Goal: Task Accomplishment & Management: Use online tool/utility

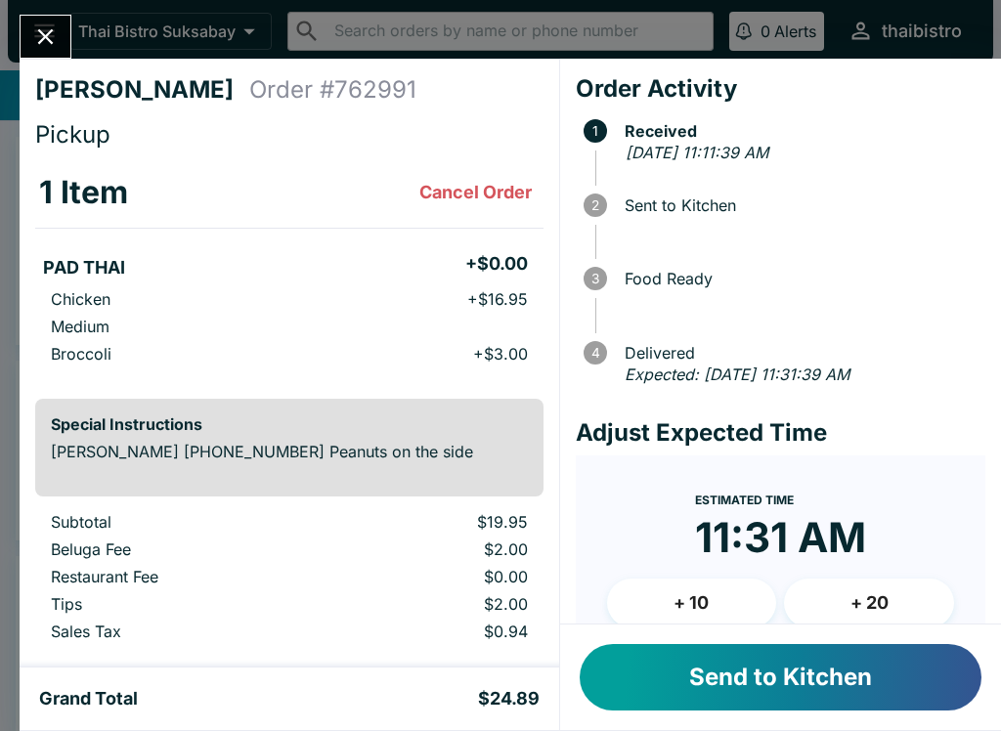
click at [917, 686] on button "Send to Kitchen" at bounding box center [780, 677] width 402 height 66
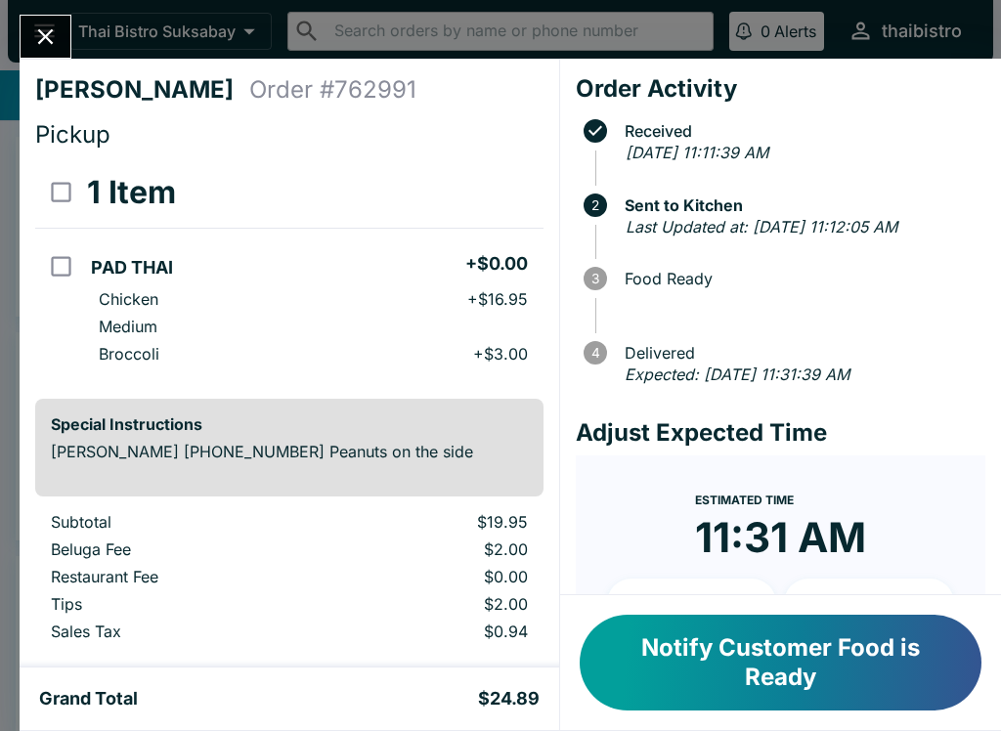
click at [855, 617] on button "Notify Customer Food is Ready" at bounding box center [780, 663] width 402 height 96
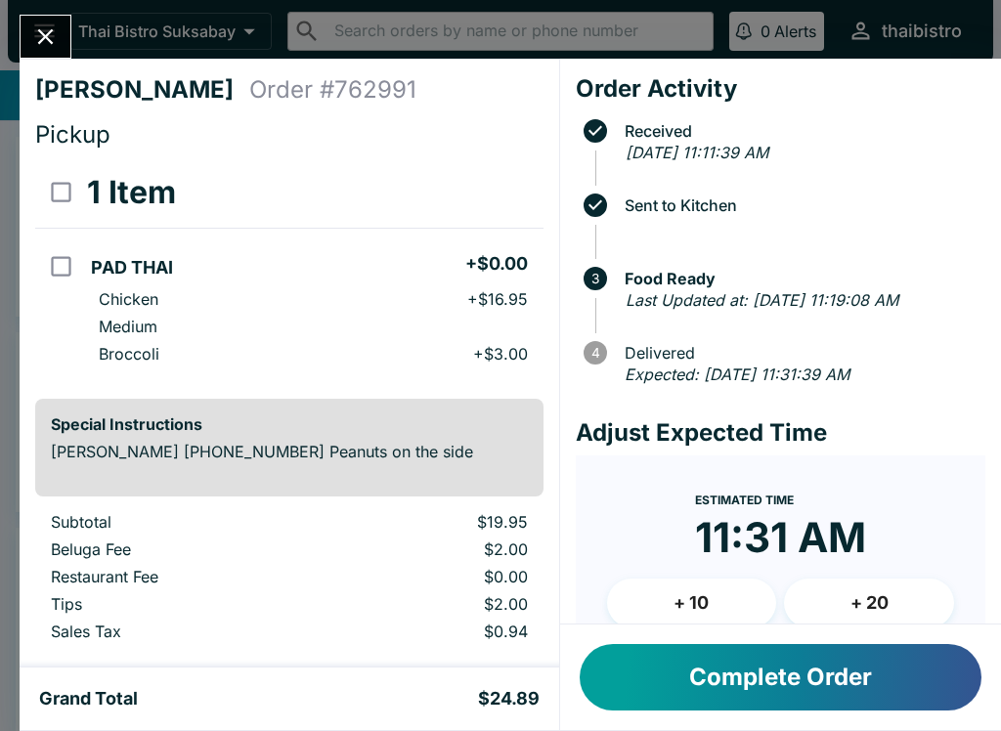
click at [67, 29] on button "Close" at bounding box center [46, 37] width 50 height 42
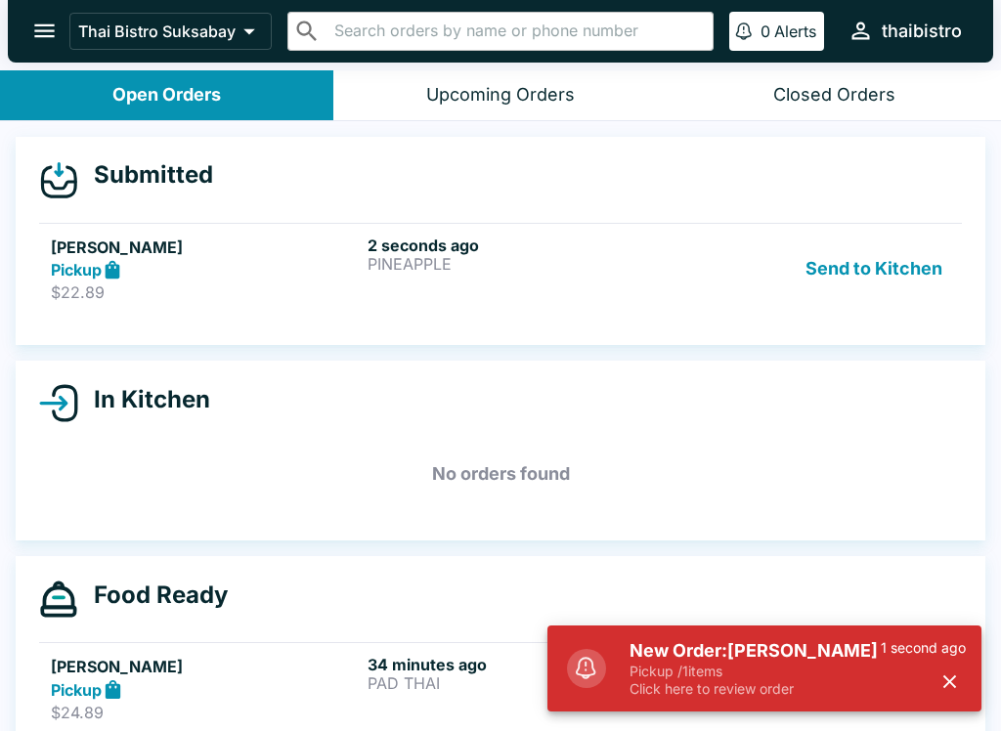
click at [426, 235] on h6 "2 seconds ago" at bounding box center [521, 245] width 309 height 20
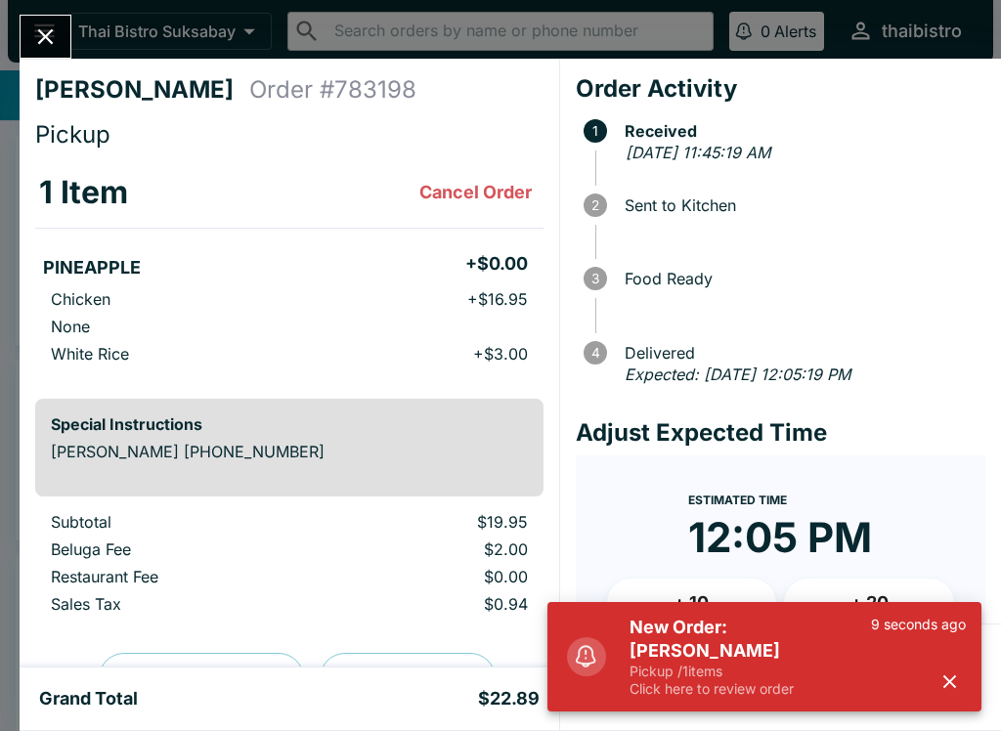
click at [953, 671] on icon "button" at bounding box center [949, 681] width 22 height 22
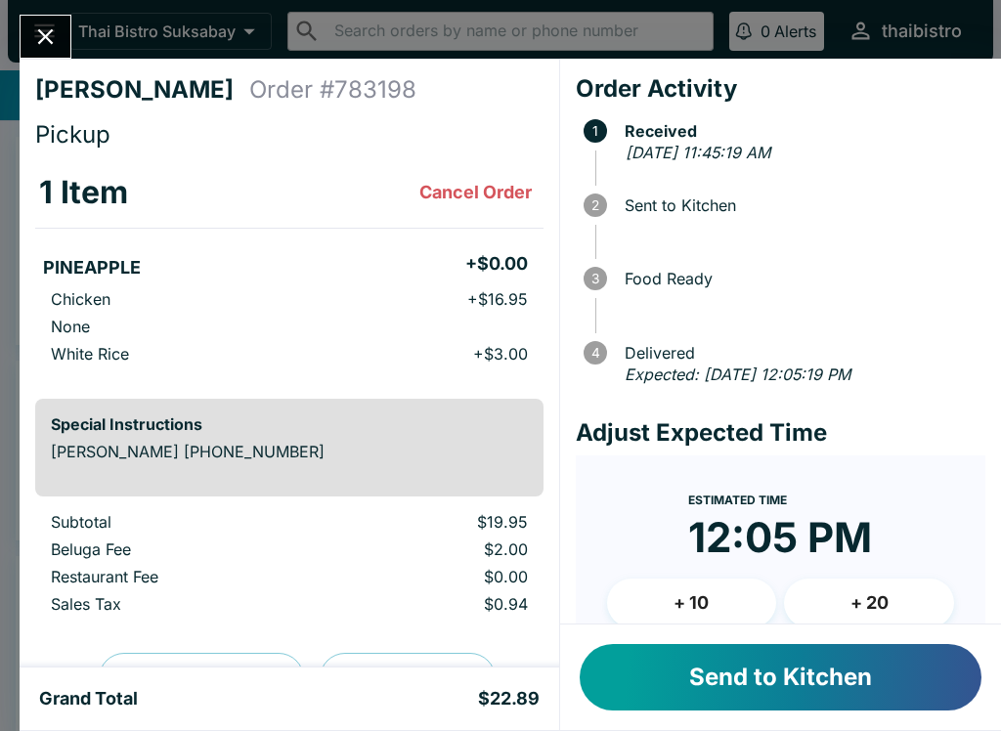
click at [890, 665] on button "Send to Kitchen" at bounding box center [780, 677] width 402 height 66
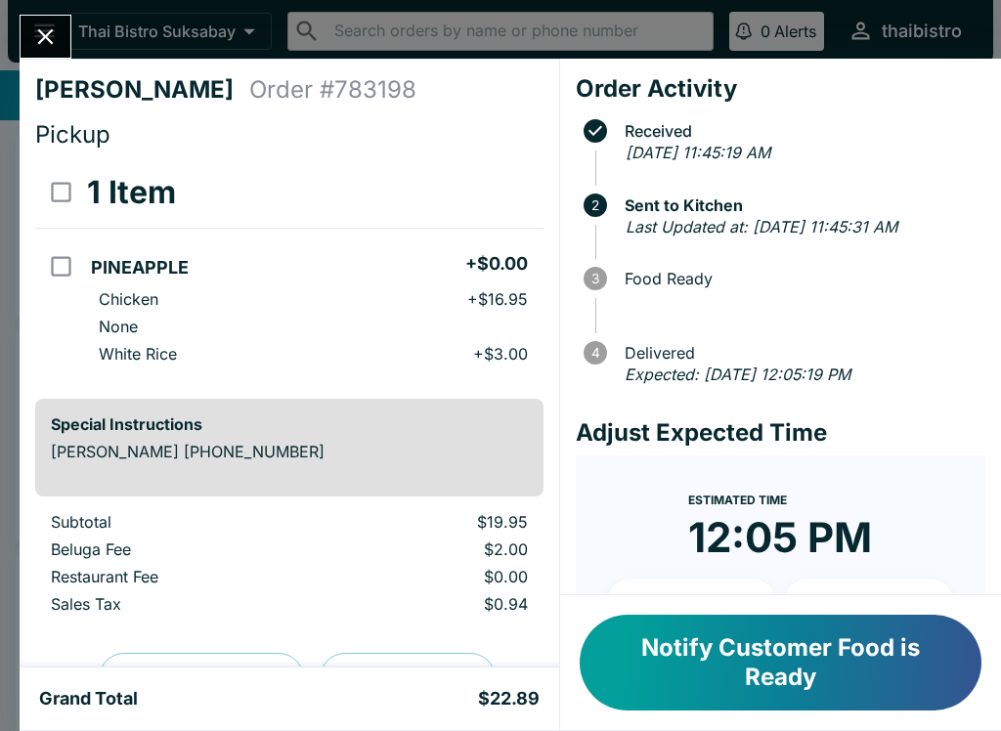
click at [747, 694] on button "Notify Customer Food is Ready" at bounding box center [780, 663] width 402 height 96
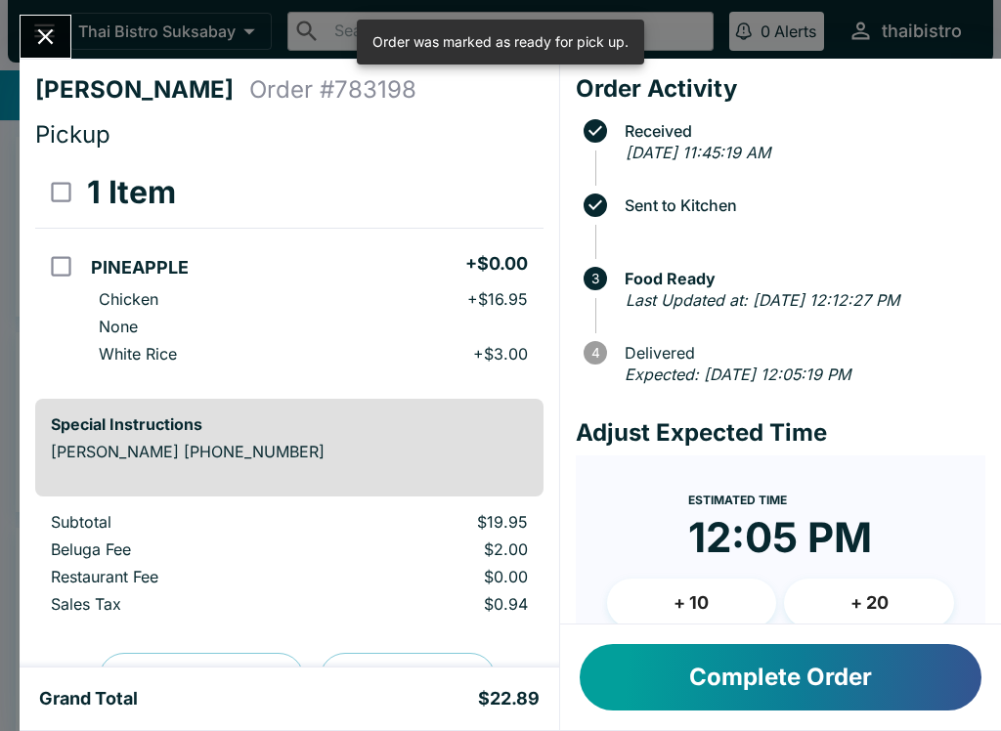
click at [836, 669] on button "Complete Order" at bounding box center [780, 677] width 402 height 66
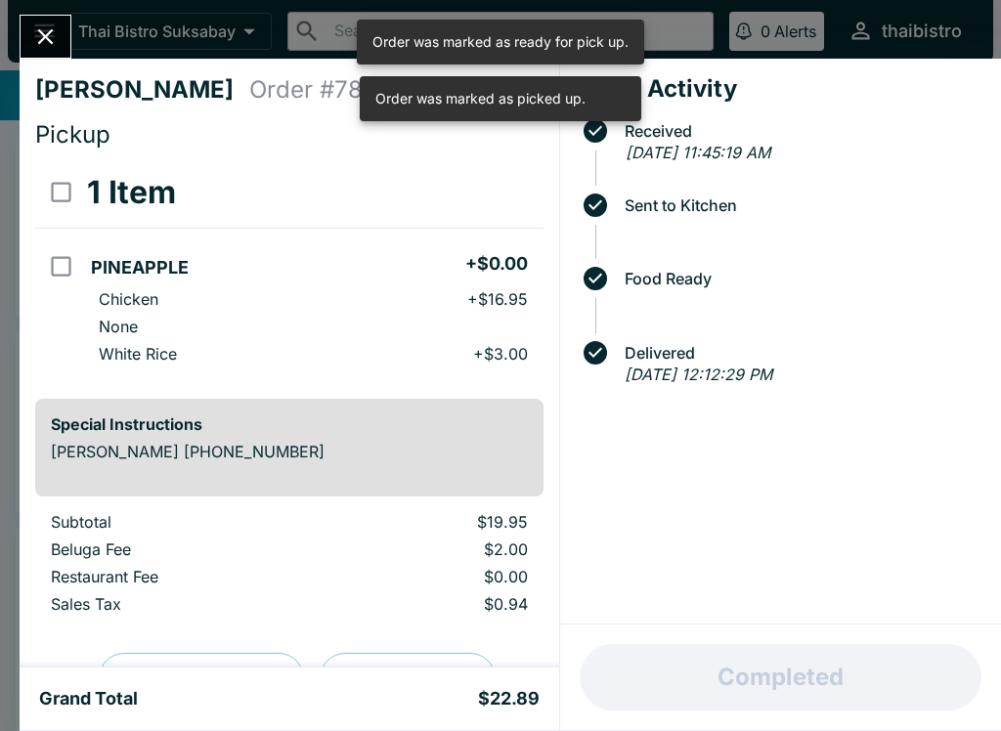
click at [59, 21] on button "Close" at bounding box center [46, 37] width 50 height 42
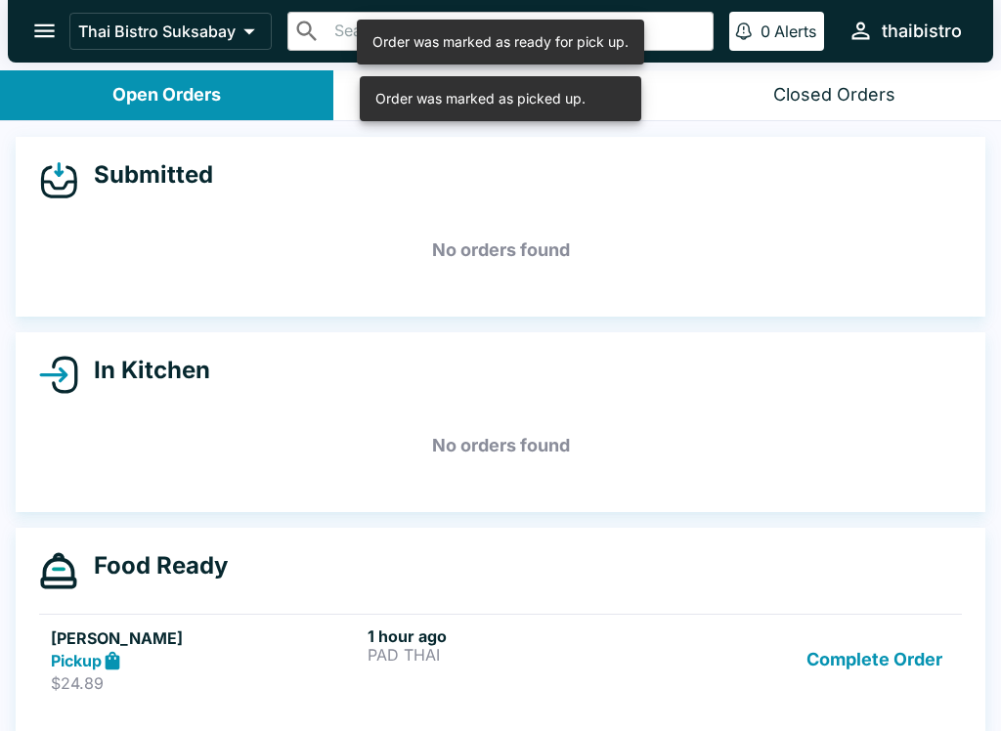
click at [898, 664] on button "Complete Order" at bounding box center [873, 659] width 151 height 67
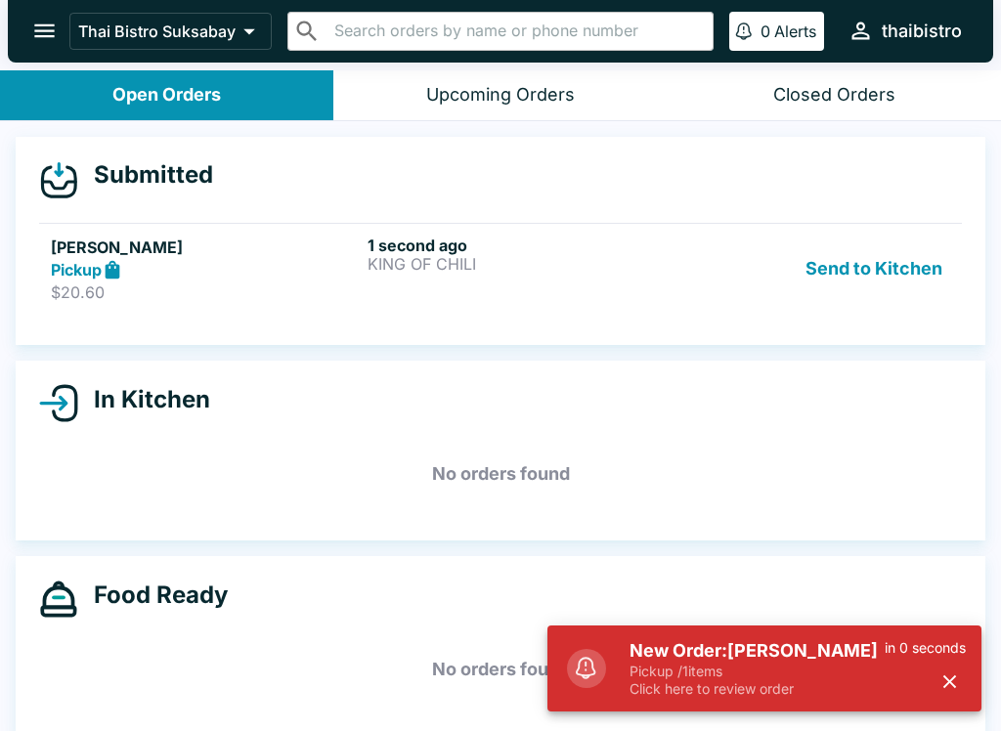
click at [898, 278] on button "Send to Kitchen" at bounding box center [873, 268] width 152 height 67
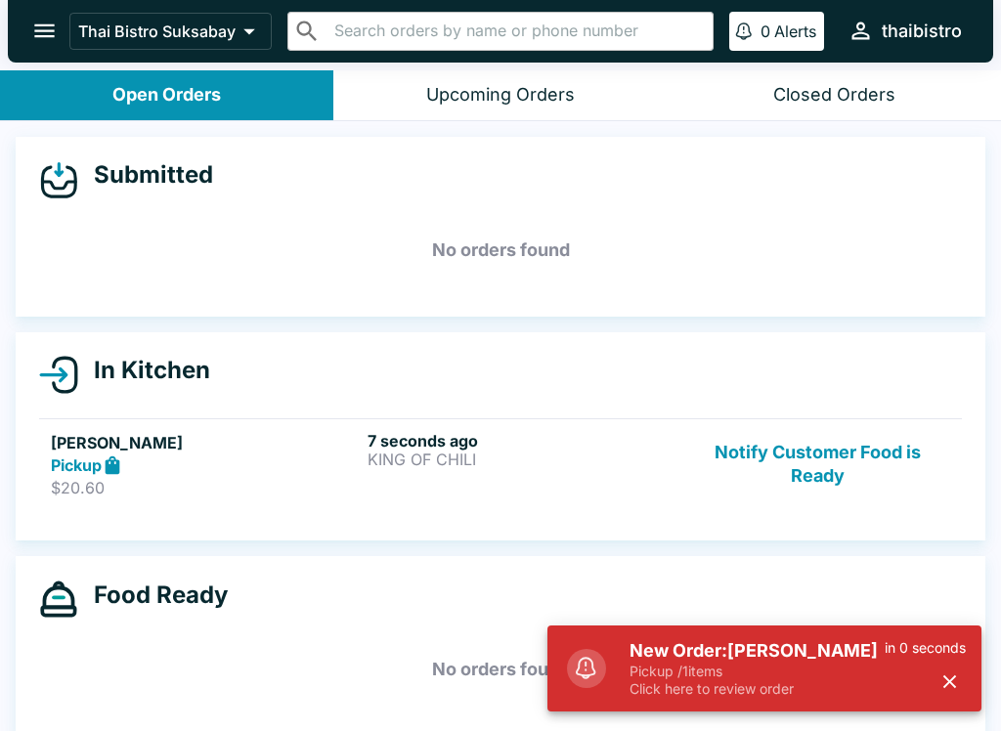
click at [438, 431] on h6 "7 seconds ago" at bounding box center [521, 441] width 309 height 20
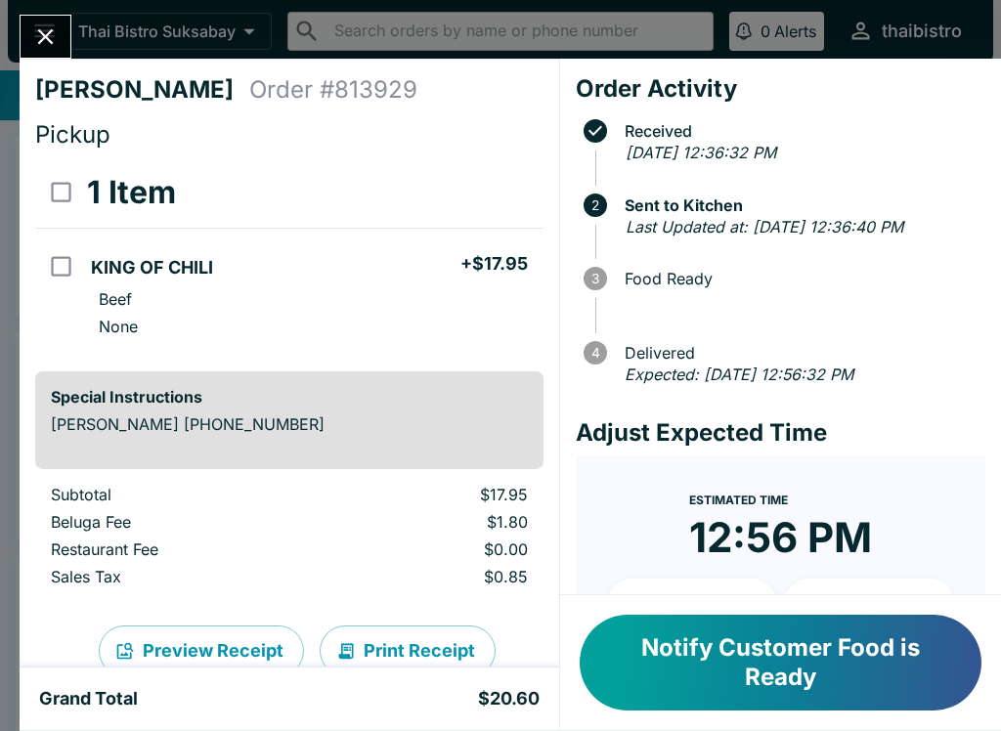
click at [872, 639] on button "Notify Customer Food is Ready" at bounding box center [780, 663] width 402 height 96
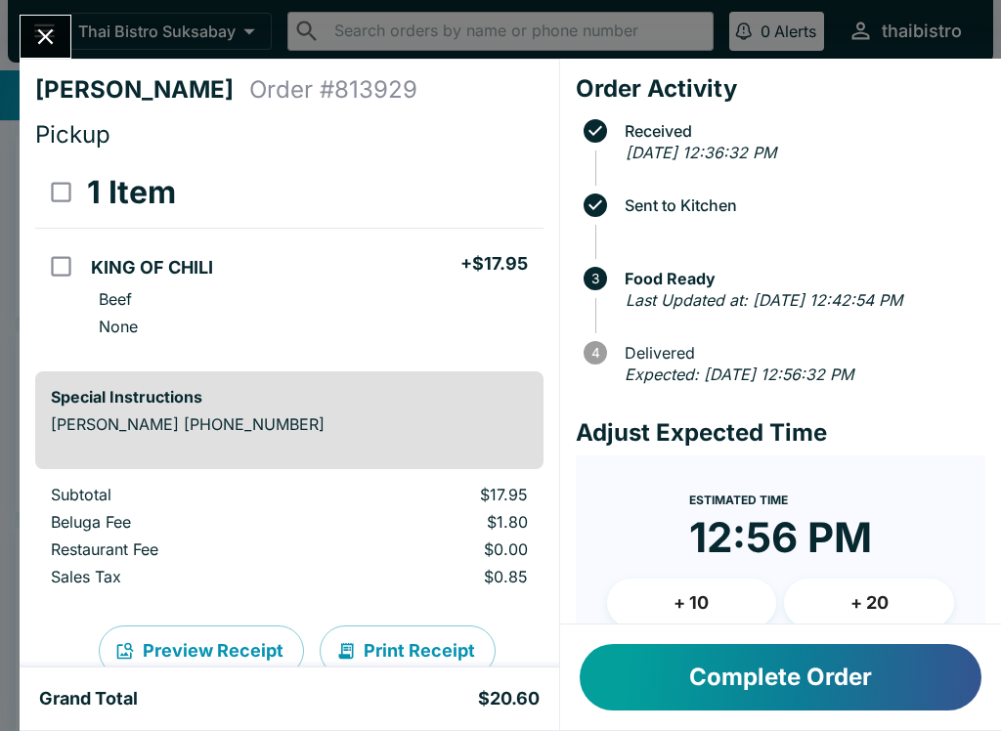
click at [85, 5] on div "[PERSON_NAME] Order # 813929 Pickup 1 Item KING OF CHILI + $17.95 Beef None Spe…" at bounding box center [500, 365] width 1001 height 731
